Goal: Use online tool/utility: Utilize a website feature to perform a specific function

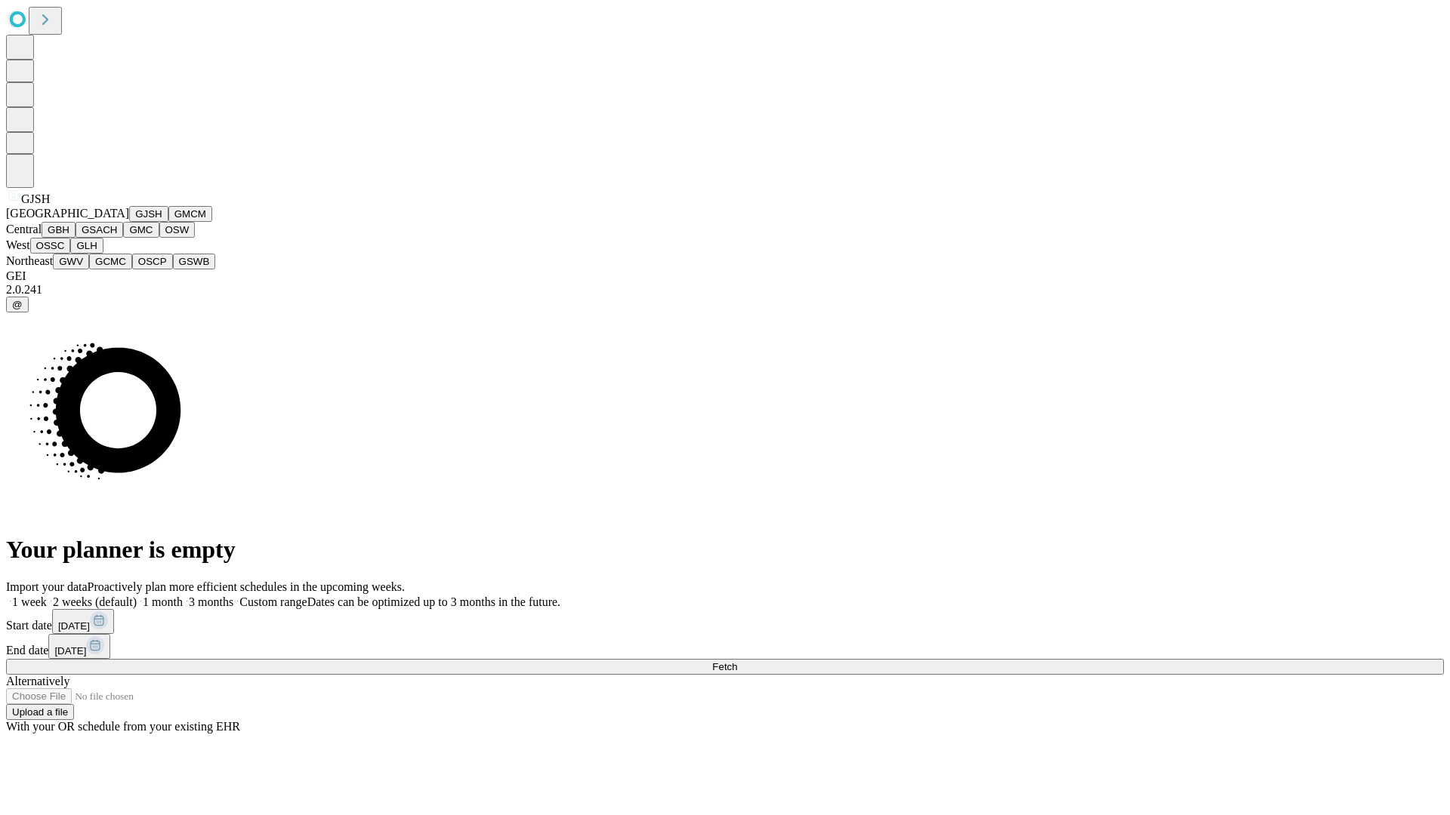
click at [129, 222] on button "GJSH" at bounding box center [148, 214] width 39 height 16
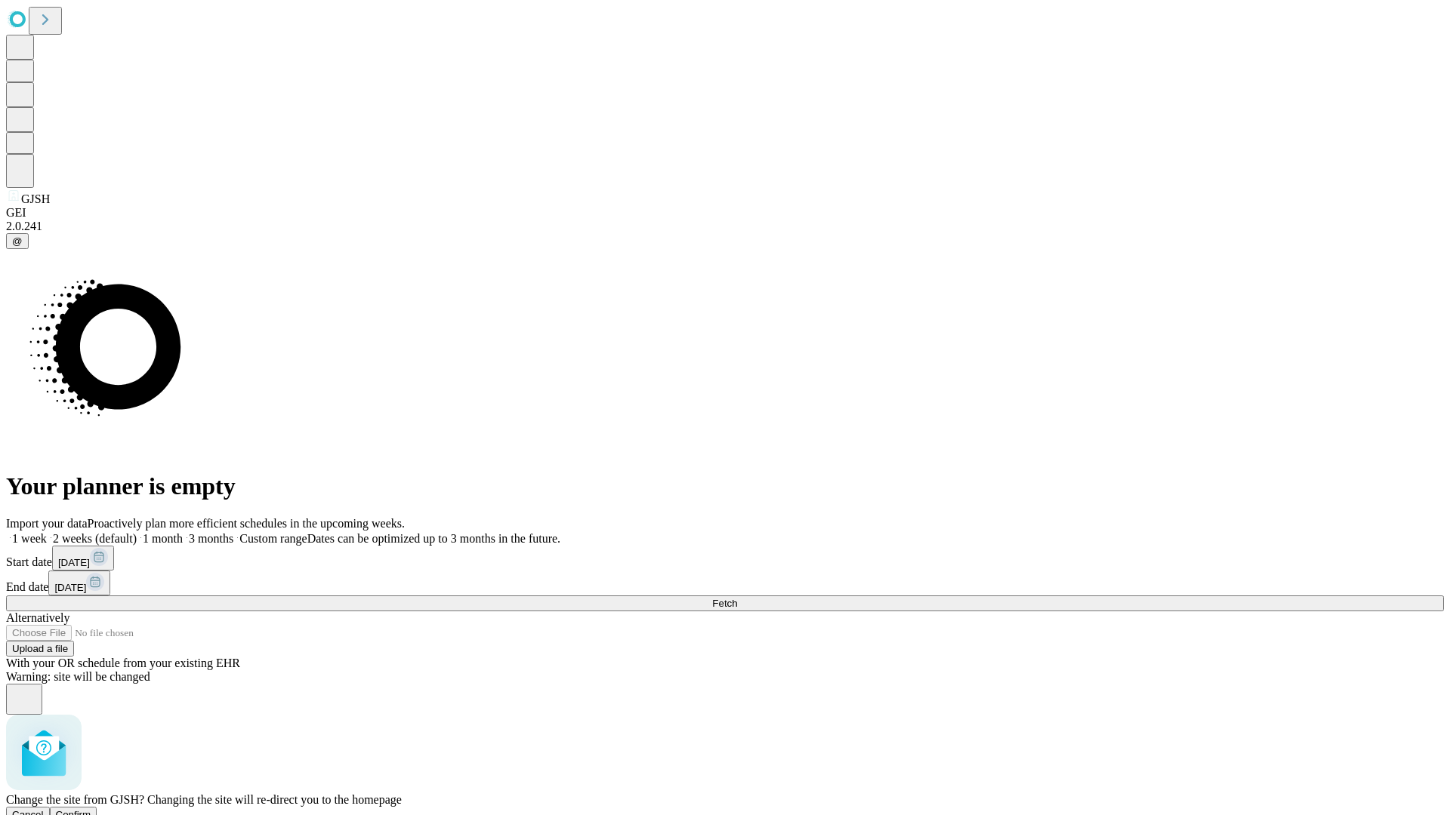
click at [91, 809] on span "Confirm" at bounding box center [73, 814] width 35 height 11
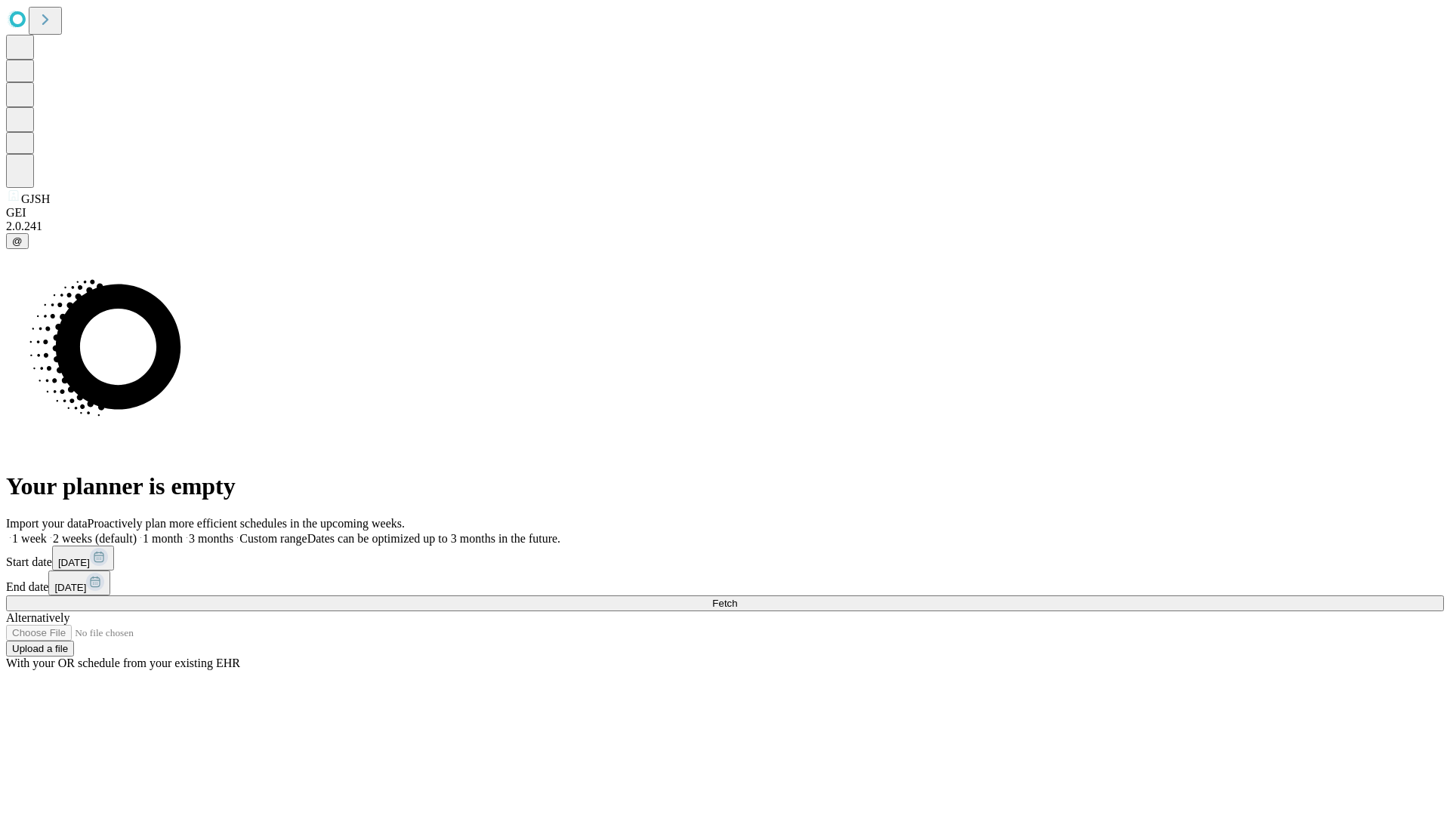
click at [47, 532] on label "1 week" at bounding box center [26, 538] width 41 height 13
click at [737, 598] on span "Fetch" at bounding box center [724, 603] width 25 height 11
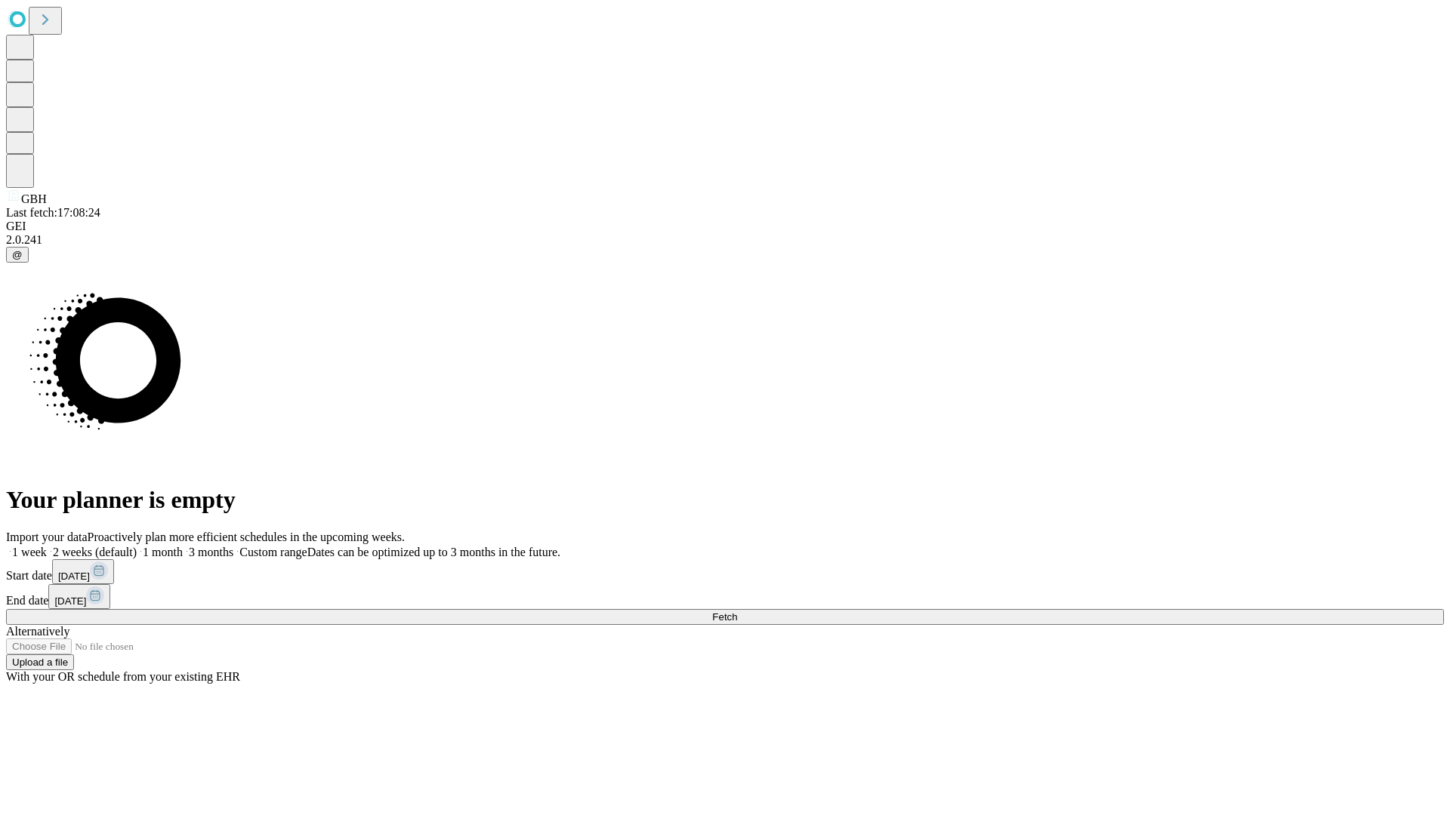
click at [47, 546] on label "1 week" at bounding box center [26, 552] width 41 height 13
click at [737, 612] on span "Fetch" at bounding box center [724, 617] width 25 height 11
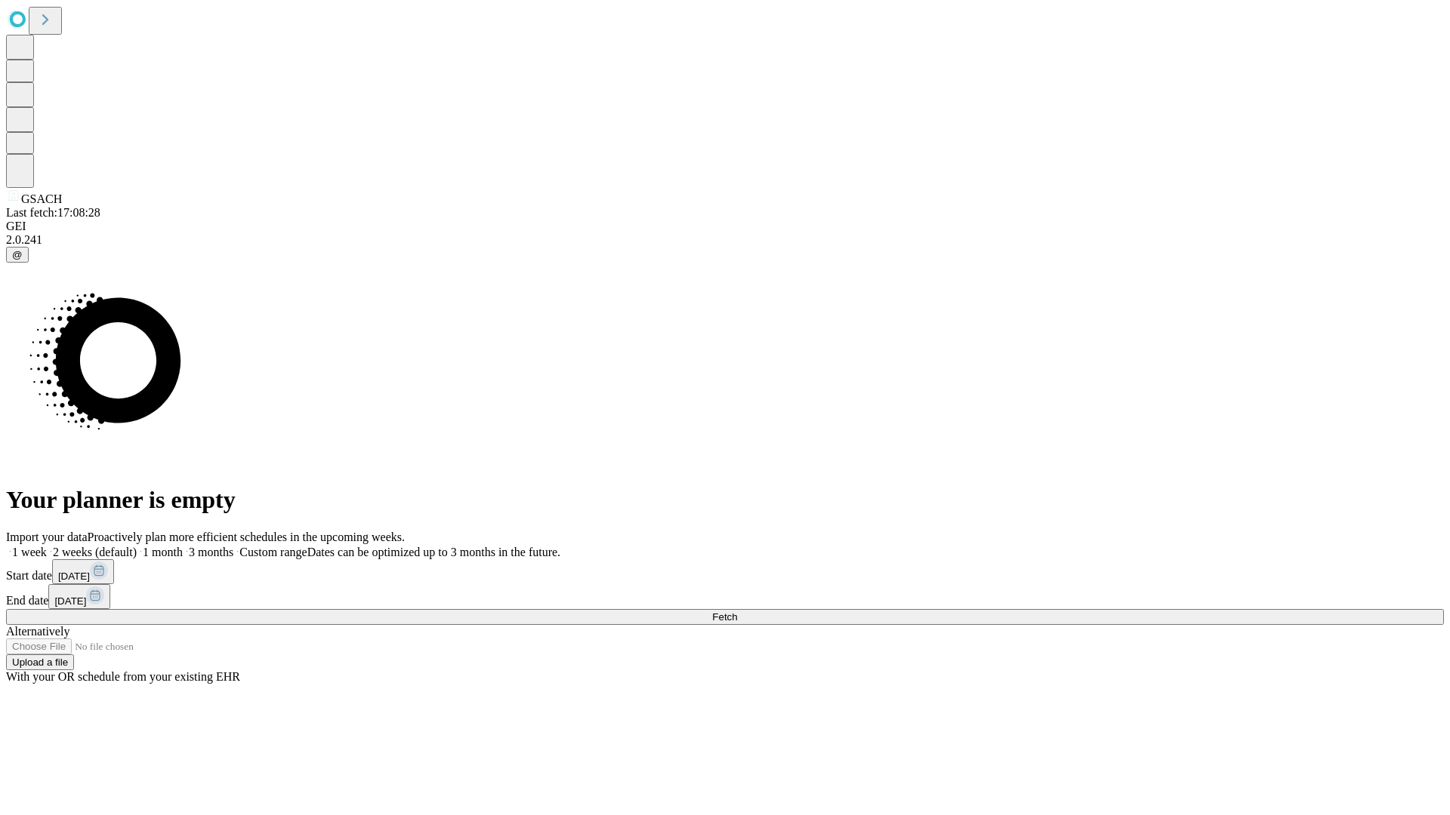
click at [737, 612] on span "Fetch" at bounding box center [724, 617] width 25 height 11
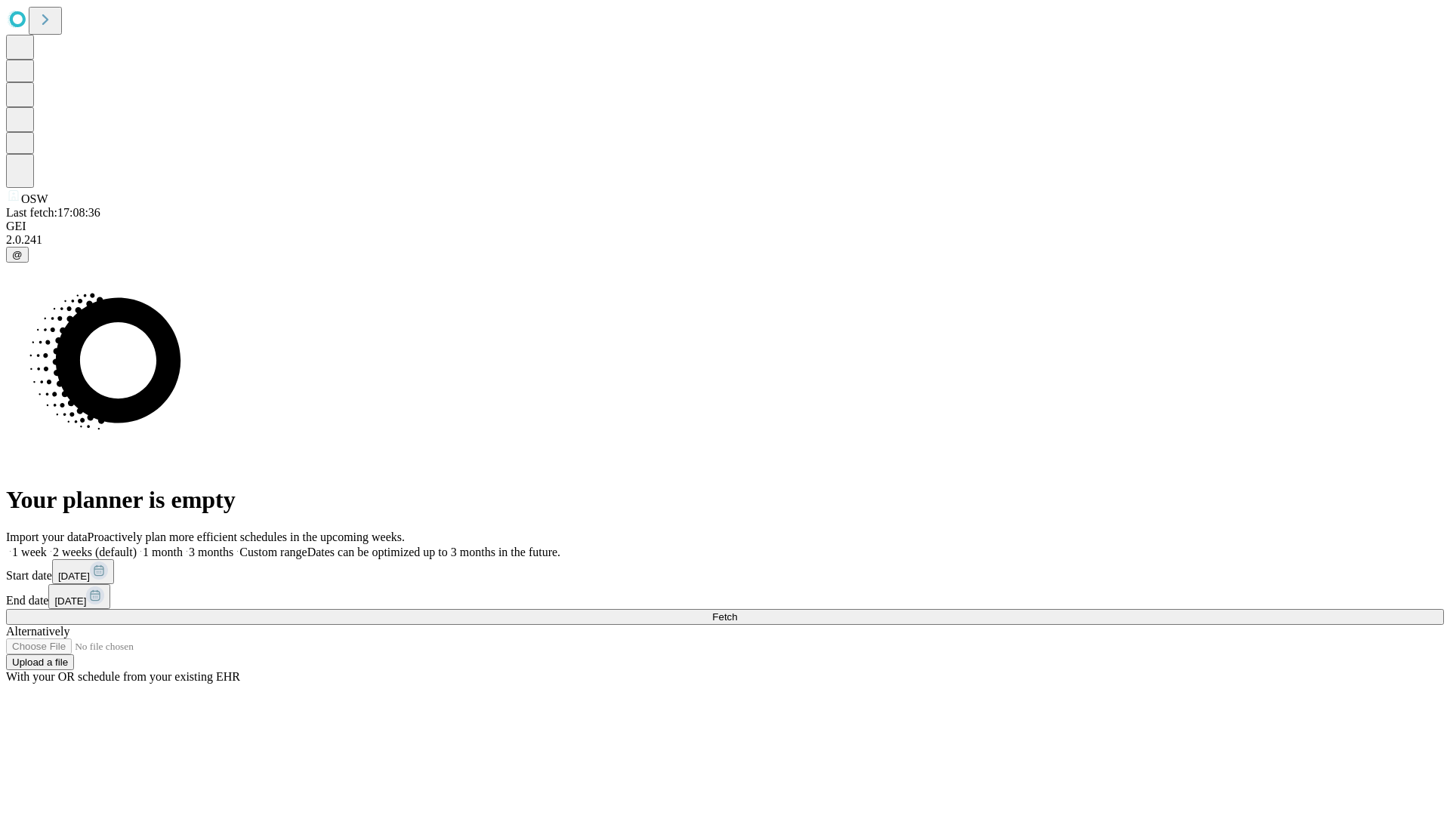
click at [47, 546] on label "1 week" at bounding box center [26, 552] width 41 height 13
click at [737, 612] on span "Fetch" at bounding box center [724, 617] width 25 height 11
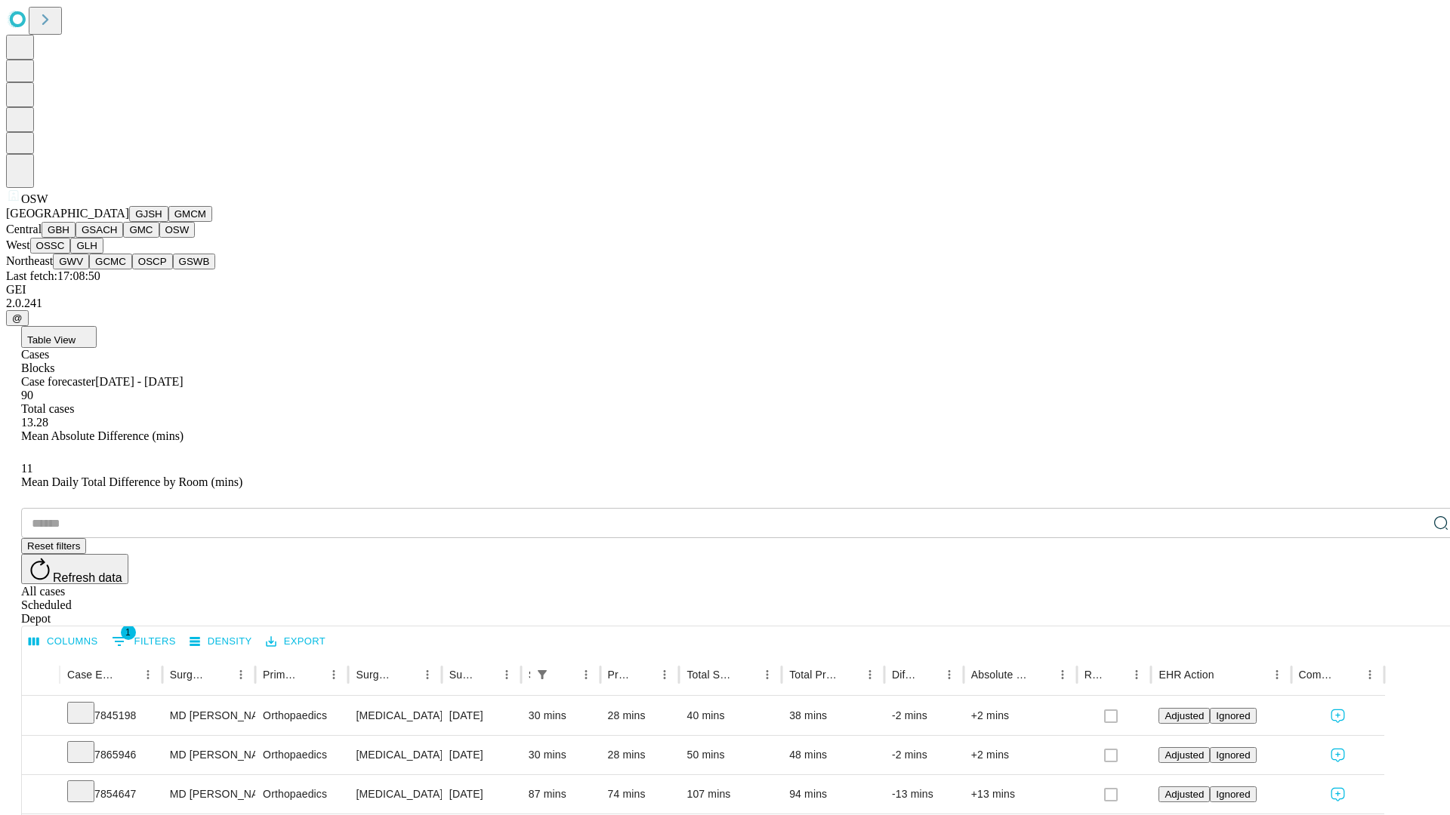
click at [71, 254] on button "OSSC" at bounding box center [50, 246] width 41 height 16
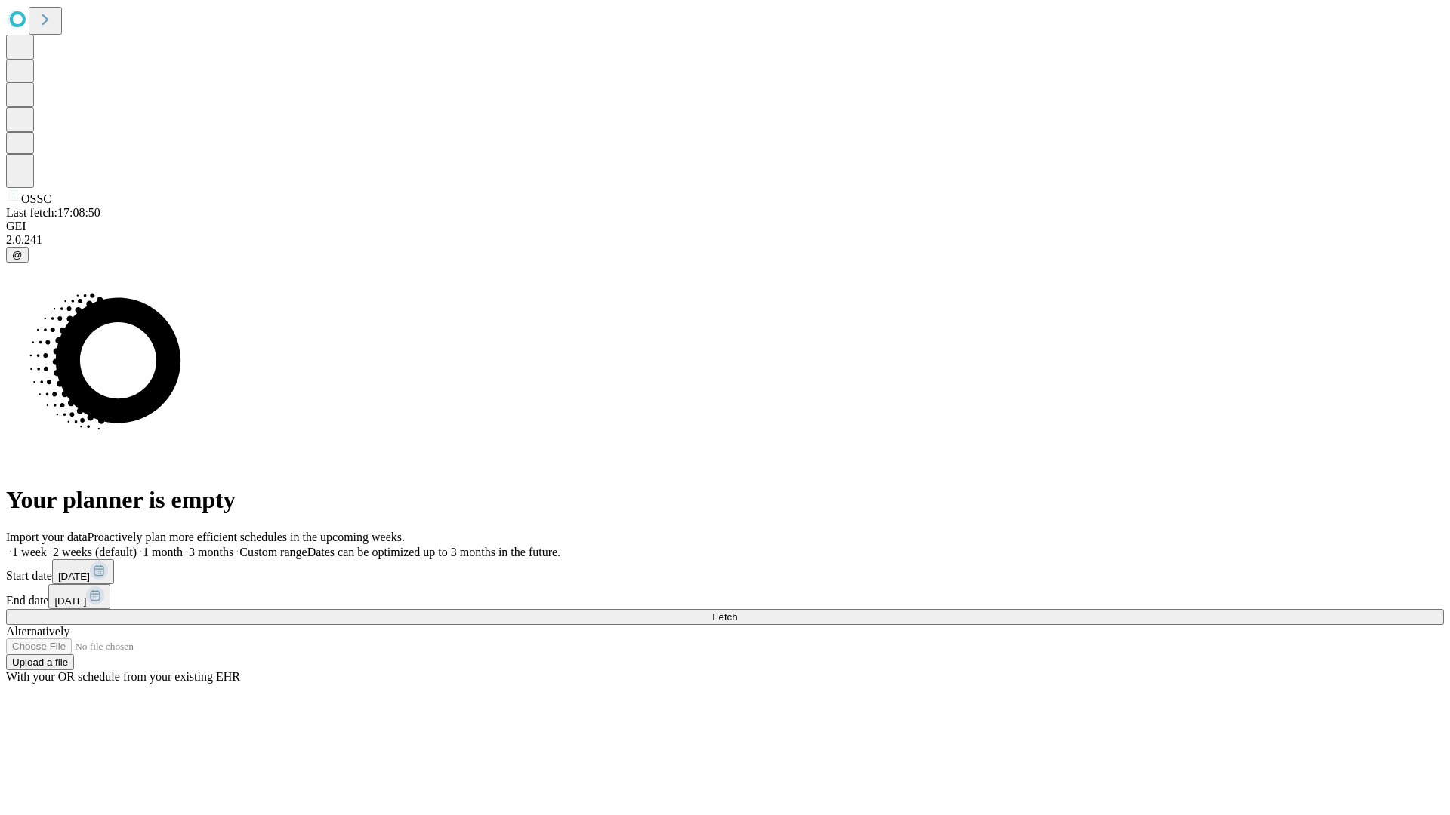
click at [47, 546] on label "1 week" at bounding box center [26, 552] width 41 height 13
click at [737, 612] on span "Fetch" at bounding box center [724, 617] width 25 height 11
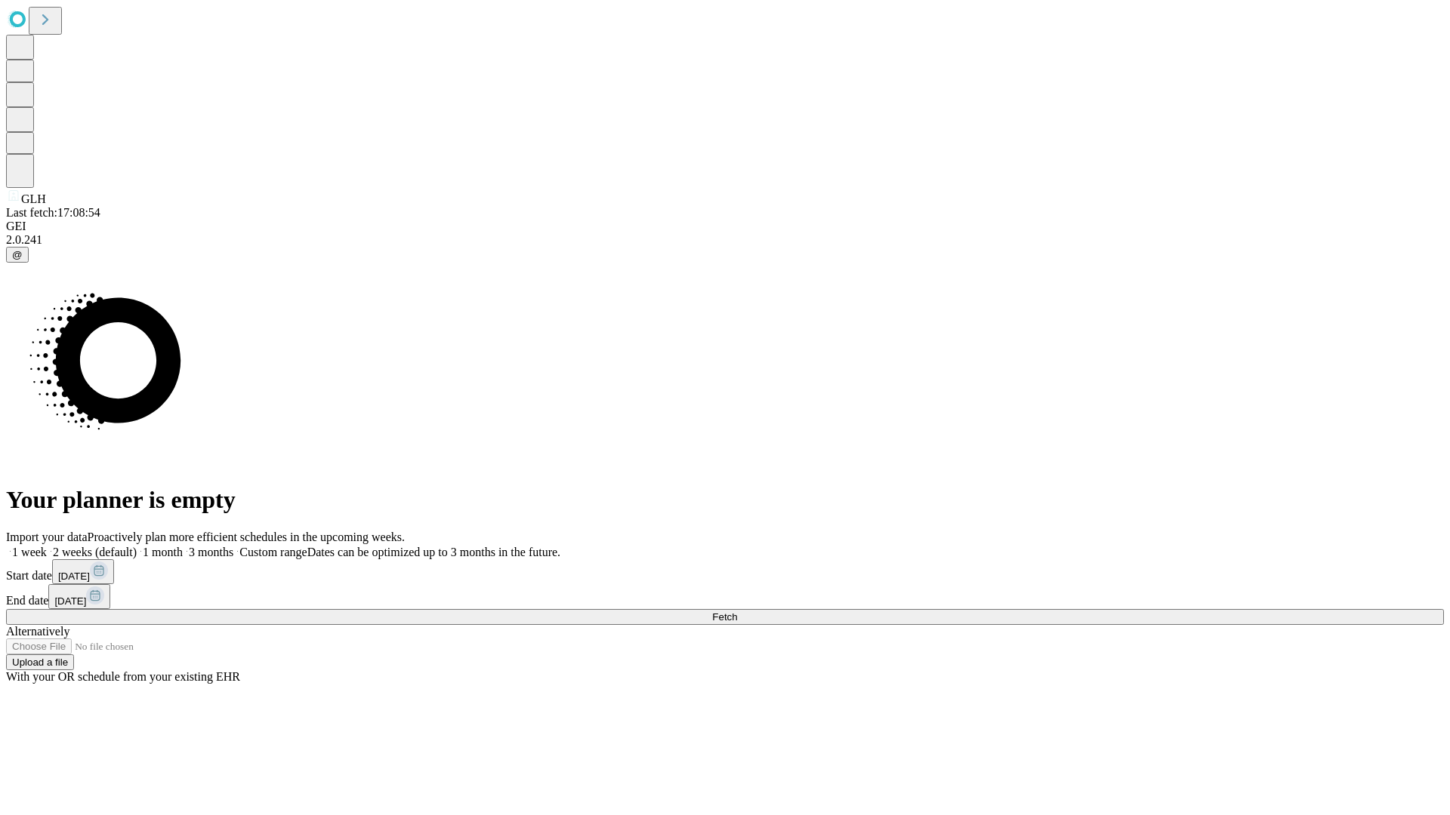
click at [47, 546] on label "1 week" at bounding box center [26, 552] width 41 height 13
click at [737, 612] on span "Fetch" at bounding box center [724, 617] width 25 height 11
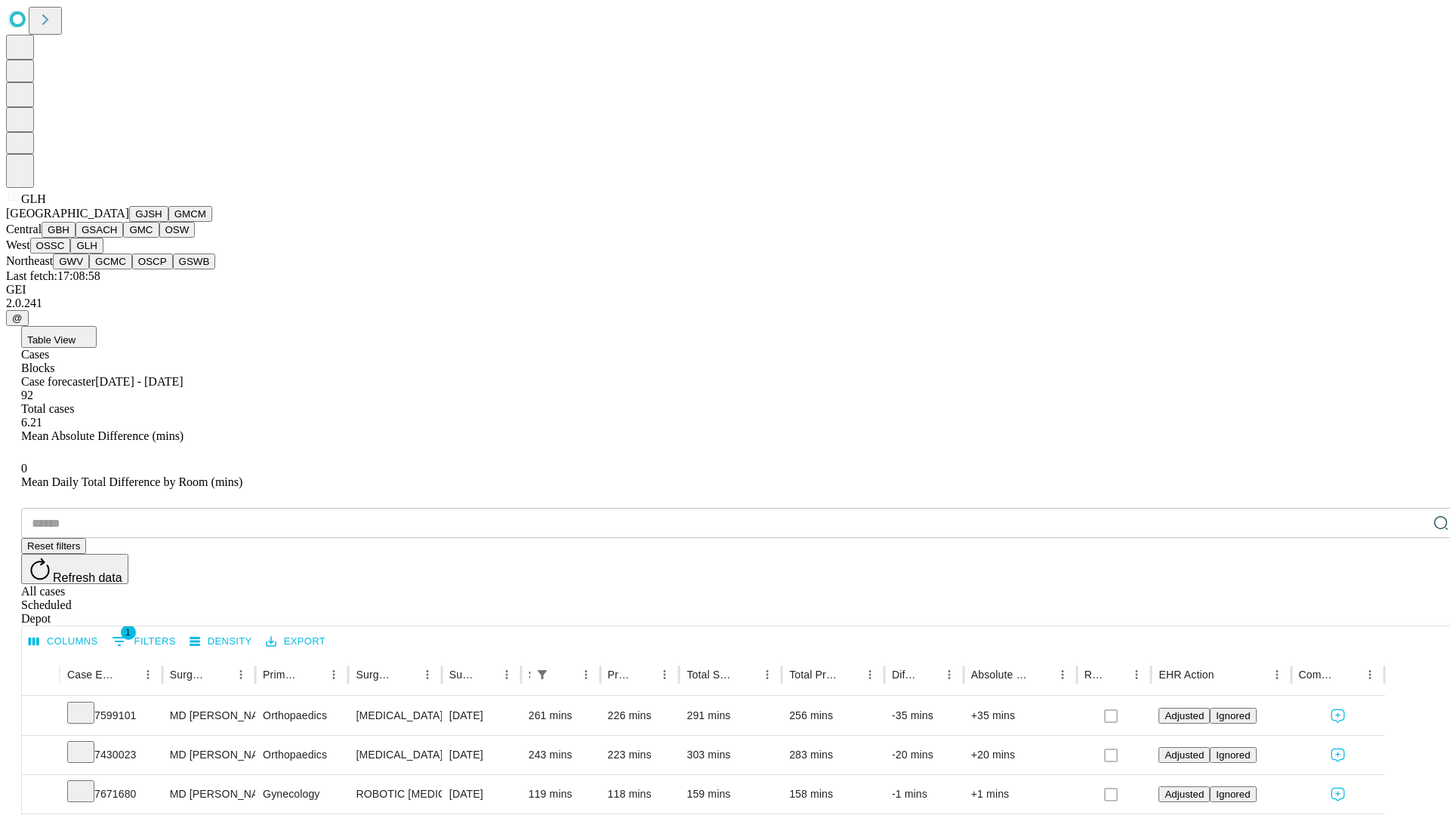
click at [89, 270] on button "GWV" at bounding box center [71, 262] width 36 height 16
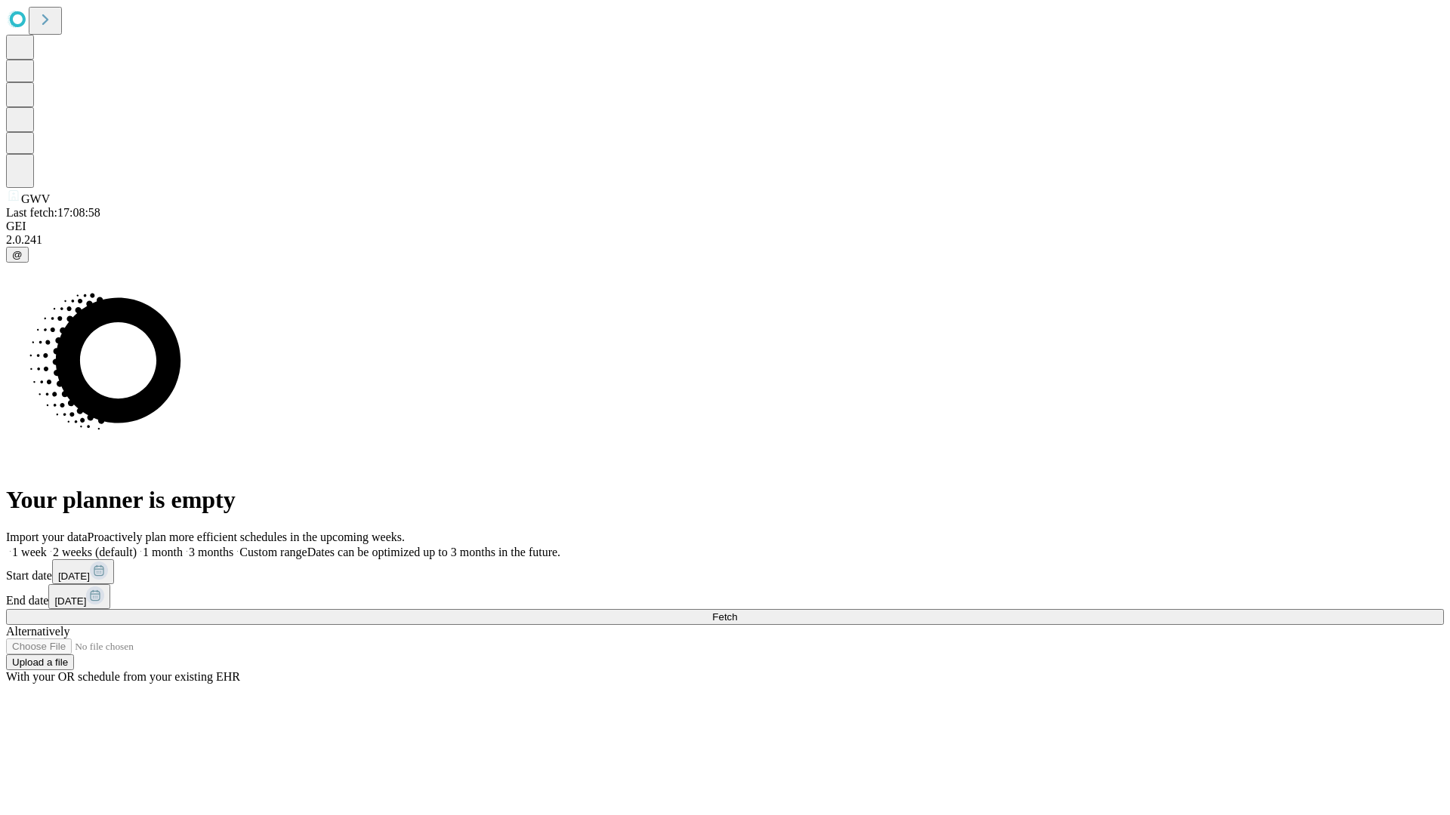
click at [47, 546] on label "1 week" at bounding box center [26, 552] width 41 height 13
click at [737, 612] on span "Fetch" at bounding box center [724, 617] width 25 height 11
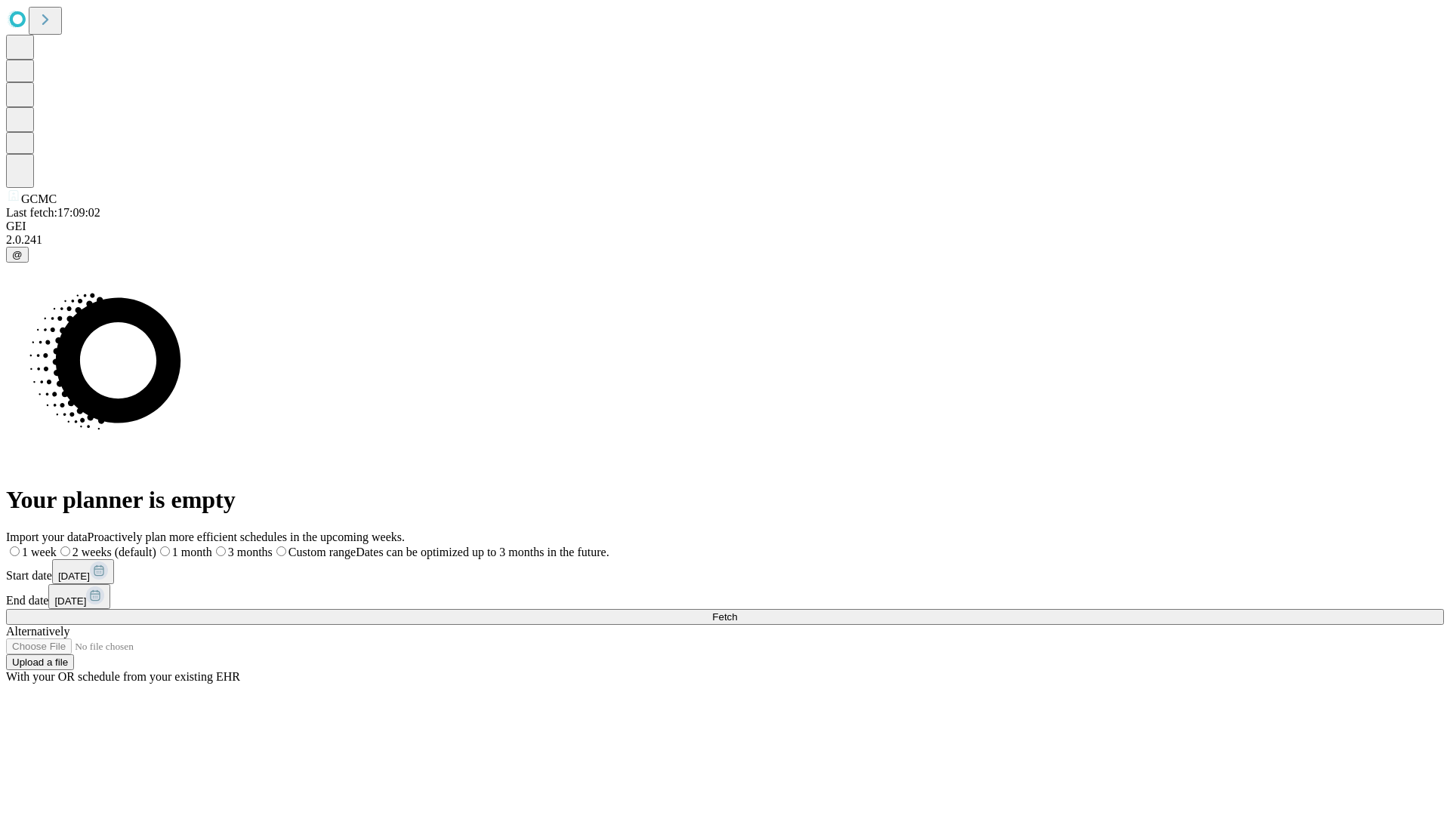
click at [57, 546] on label "1 week" at bounding box center [31, 552] width 51 height 13
click at [737, 612] on span "Fetch" at bounding box center [724, 617] width 25 height 11
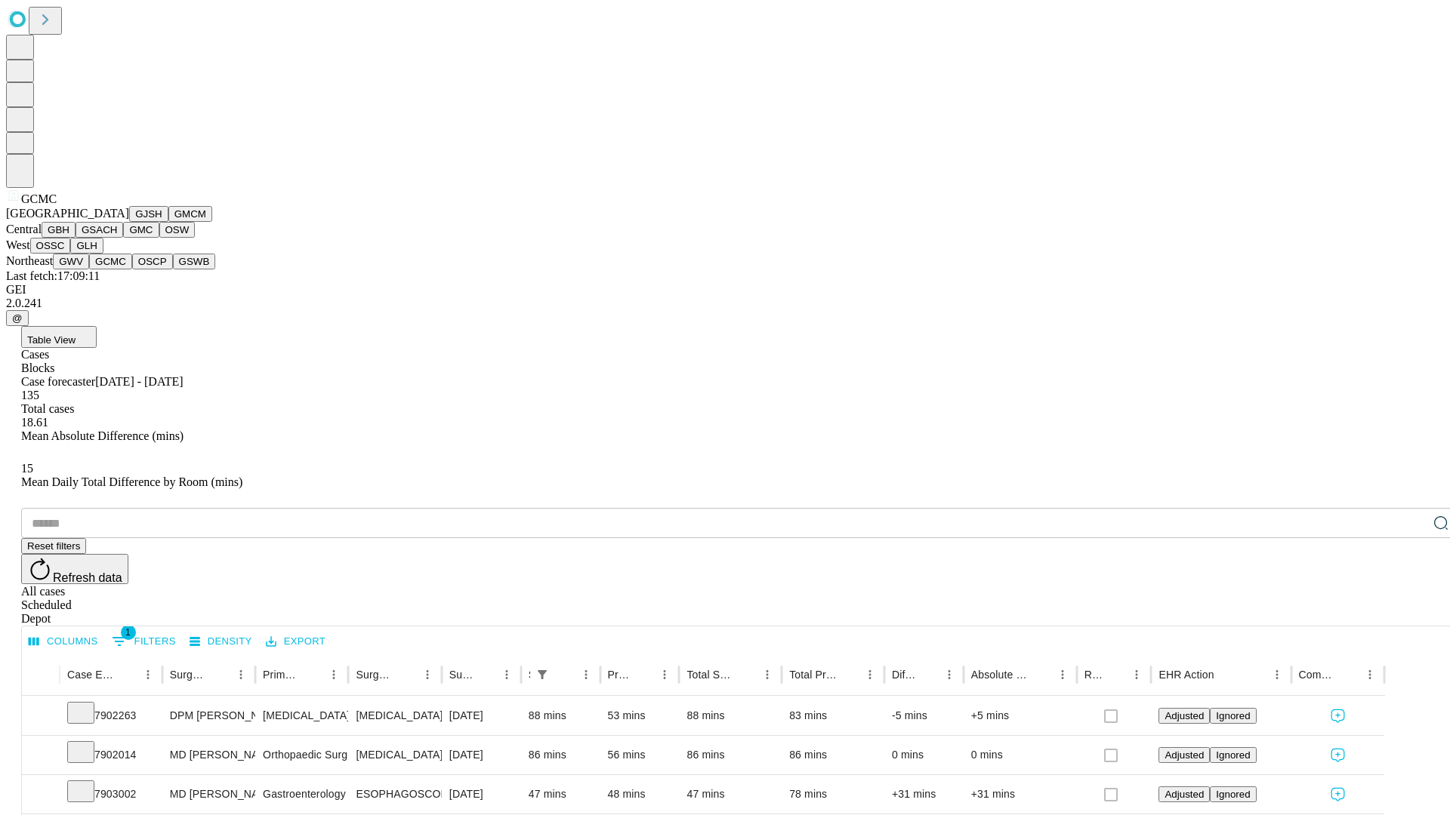
click at [132, 270] on button "OSCP" at bounding box center [152, 262] width 41 height 16
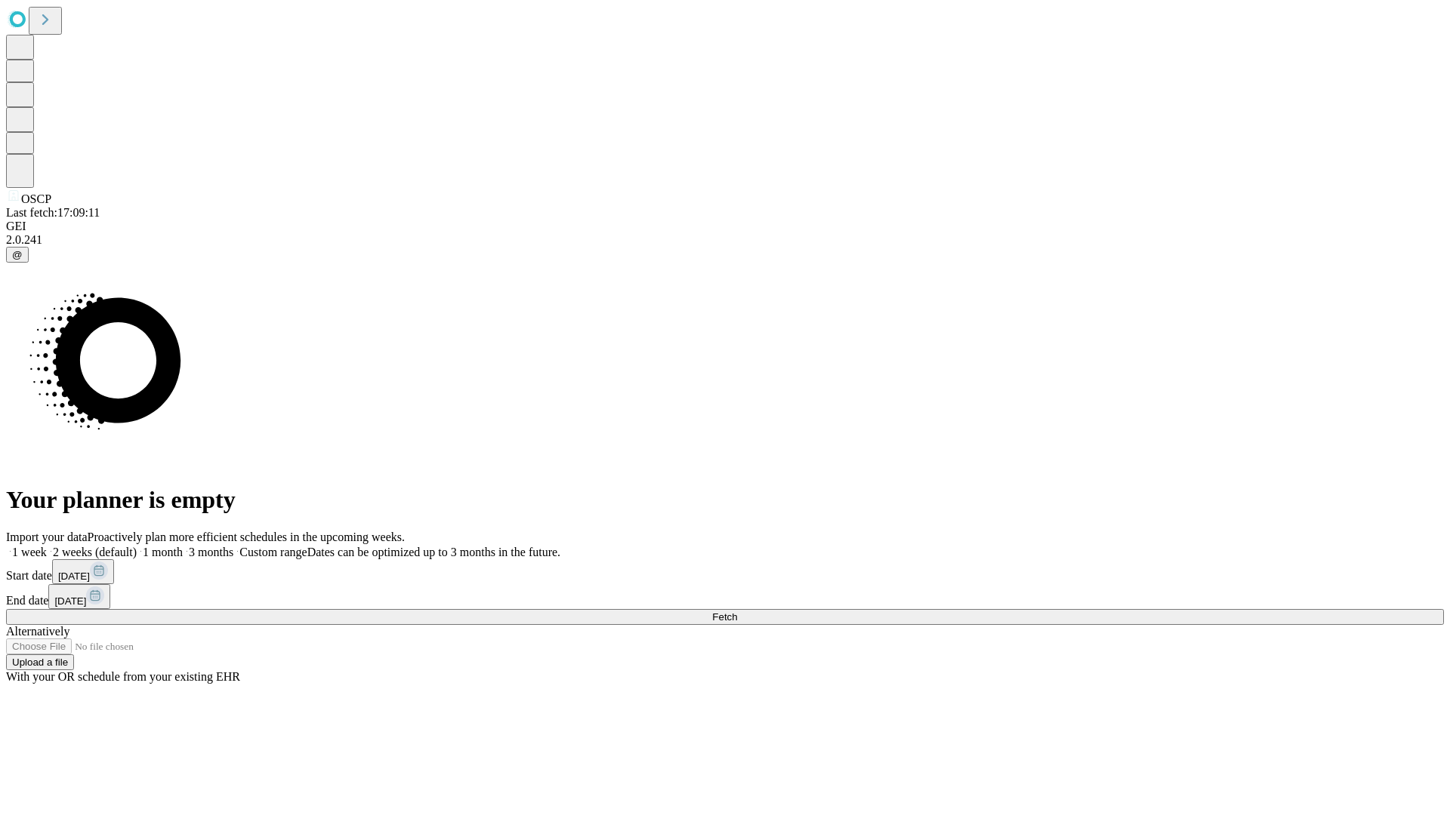
click at [47, 546] on label "1 week" at bounding box center [26, 552] width 41 height 13
click at [737, 612] on span "Fetch" at bounding box center [724, 617] width 25 height 11
